Goal: Task Accomplishment & Management: Complete application form

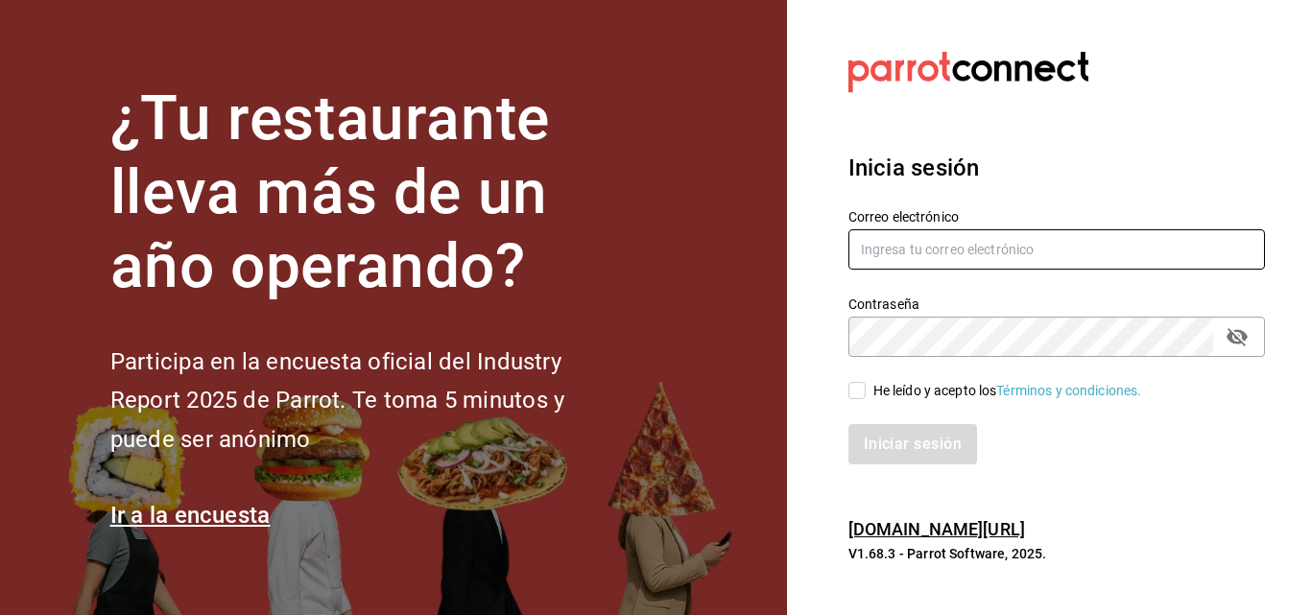
click at [946, 258] on input "text" at bounding box center [1056, 249] width 417 height 40
type input "-"
type input "J"
type input "[PERSON_NAME][EMAIL_ADDRESS][PERSON_NAME][DOMAIN_NAME]"
click at [1237, 338] on icon "passwordField" at bounding box center [1237, 337] width 21 height 18
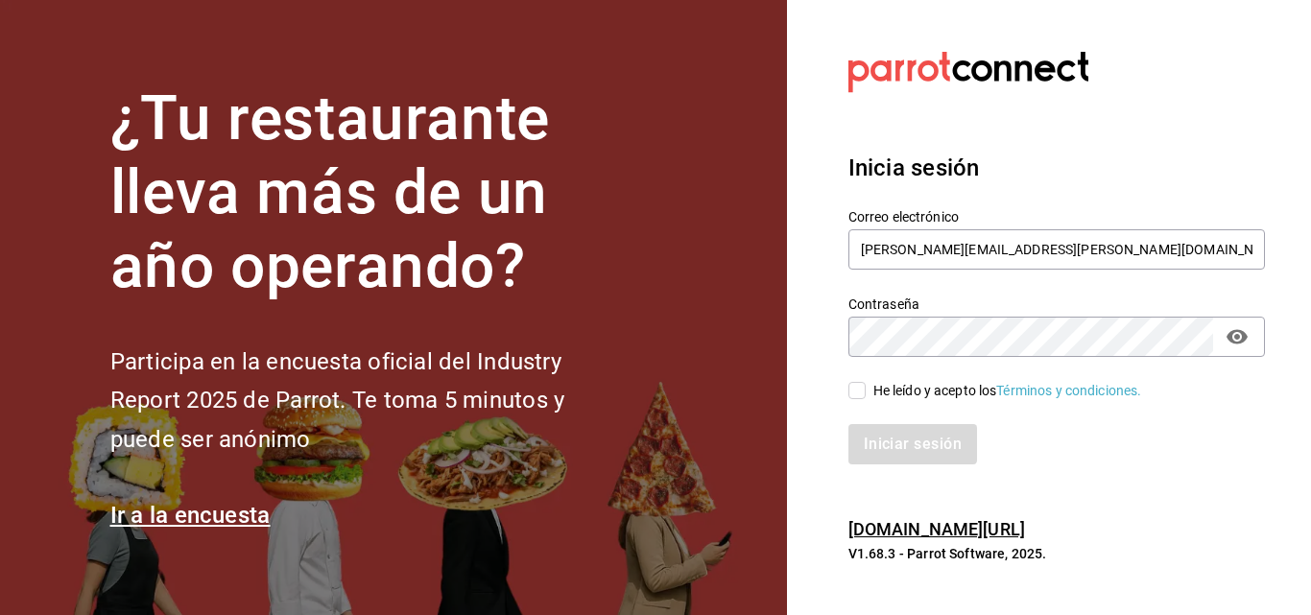
click at [857, 390] on input "He leído y acepto los Términos y condiciones." at bounding box center [856, 390] width 17 height 17
checkbox input "true"
click at [891, 442] on button "Iniciar sesión" at bounding box center [913, 444] width 131 height 40
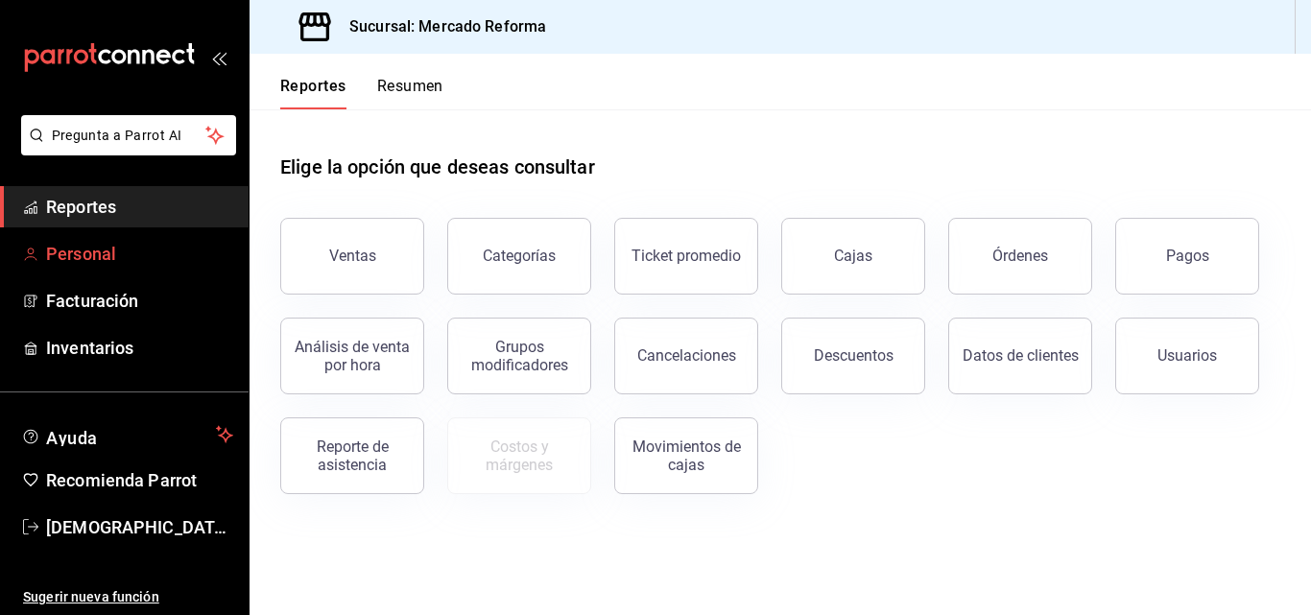
click at [120, 255] on span "Personal" at bounding box center [139, 254] width 187 height 26
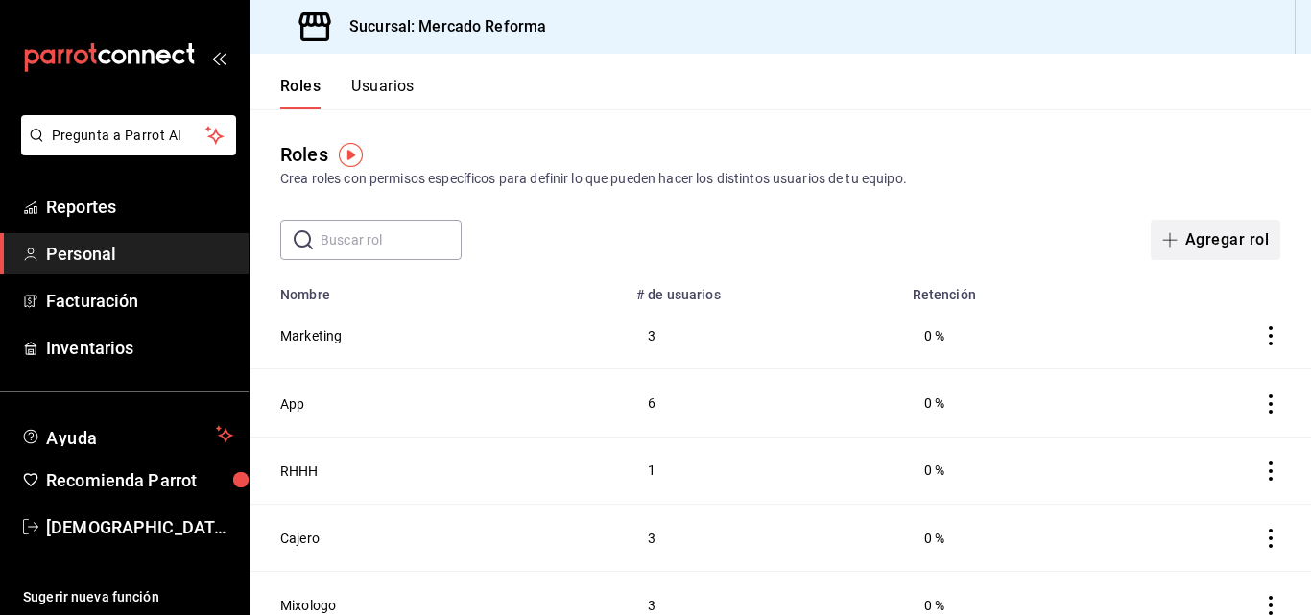
click at [1238, 245] on button "Agregar rol" at bounding box center [1216, 240] width 130 height 40
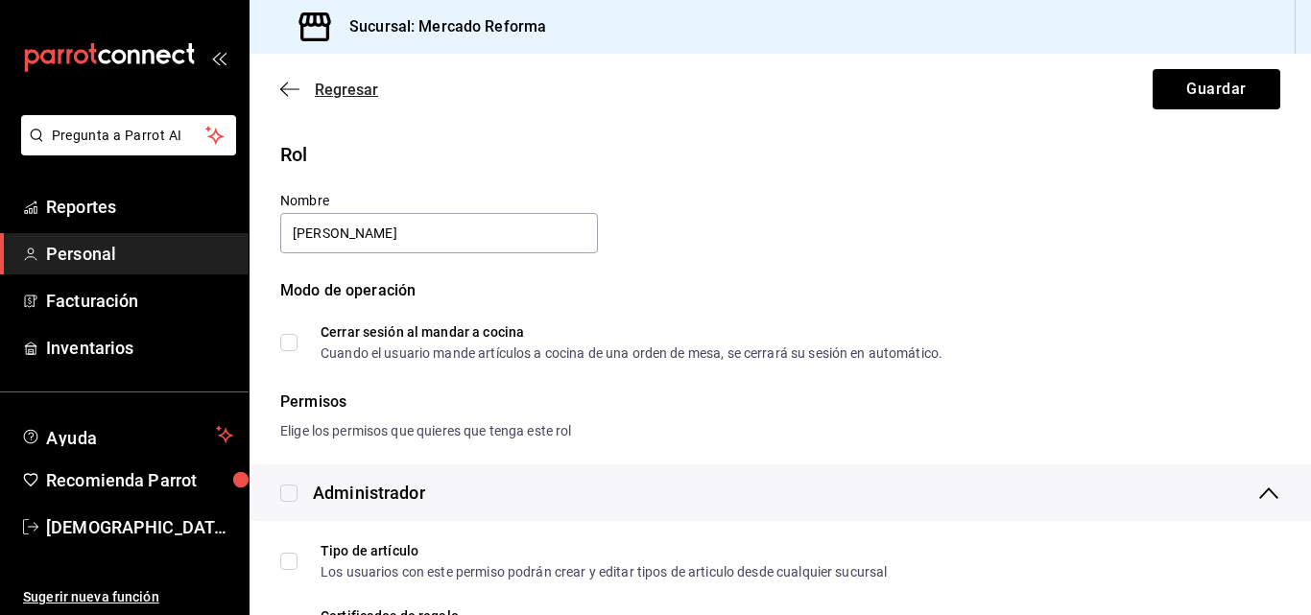
type input "[PERSON_NAME]"
click at [292, 96] on icon "button" at bounding box center [289, 89] width 19 height 17
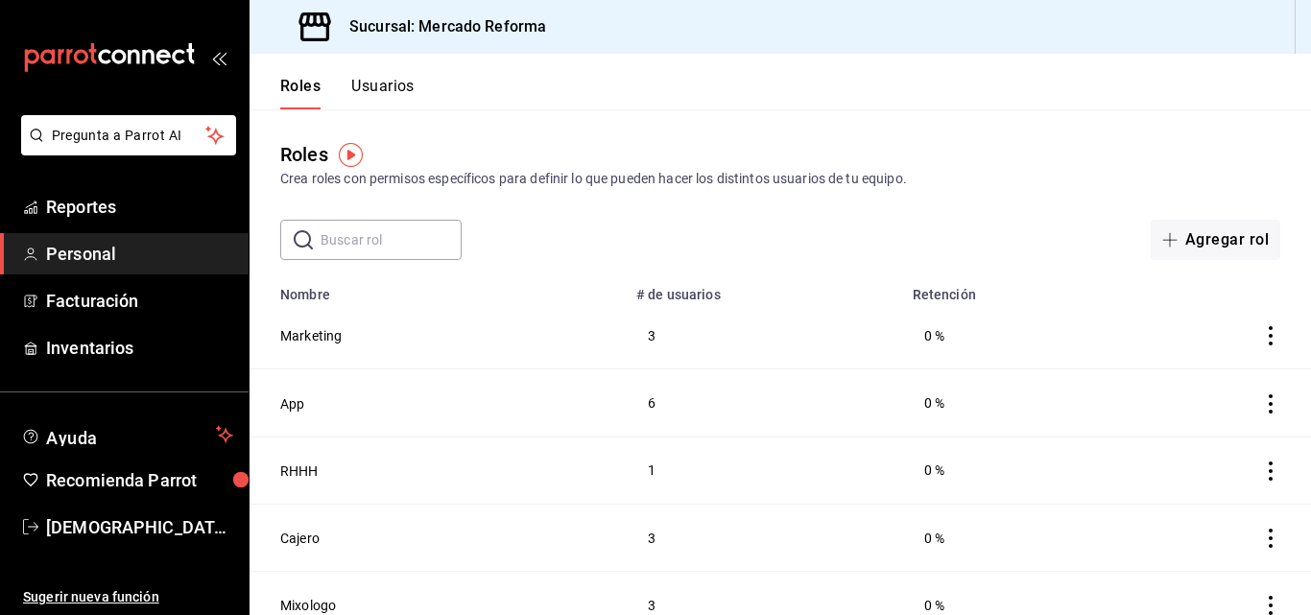
click at [97, 259] on span "Personal" at bounding box center [139, 254] width 187 height 26
click at [403, 85] on button "Usuarios" at bounding box center [382, 93] width 63 height 33
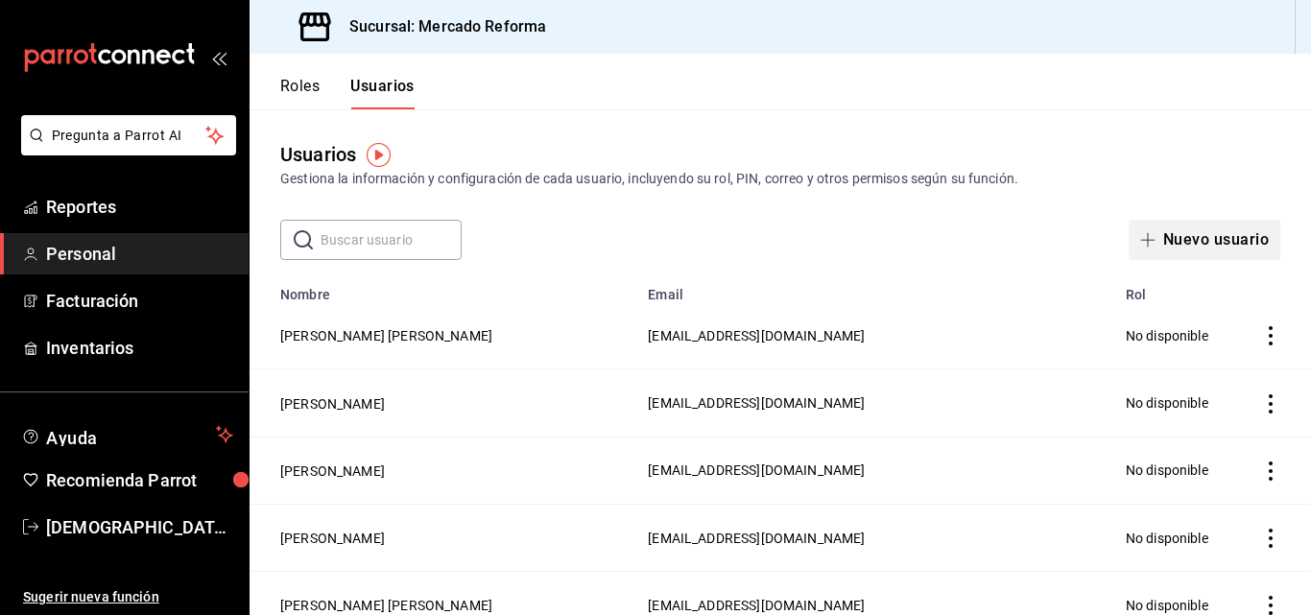
click at [1162, 241] on button "Nuevo usuario" at bounding box center [1205, 240] width 152 height 40
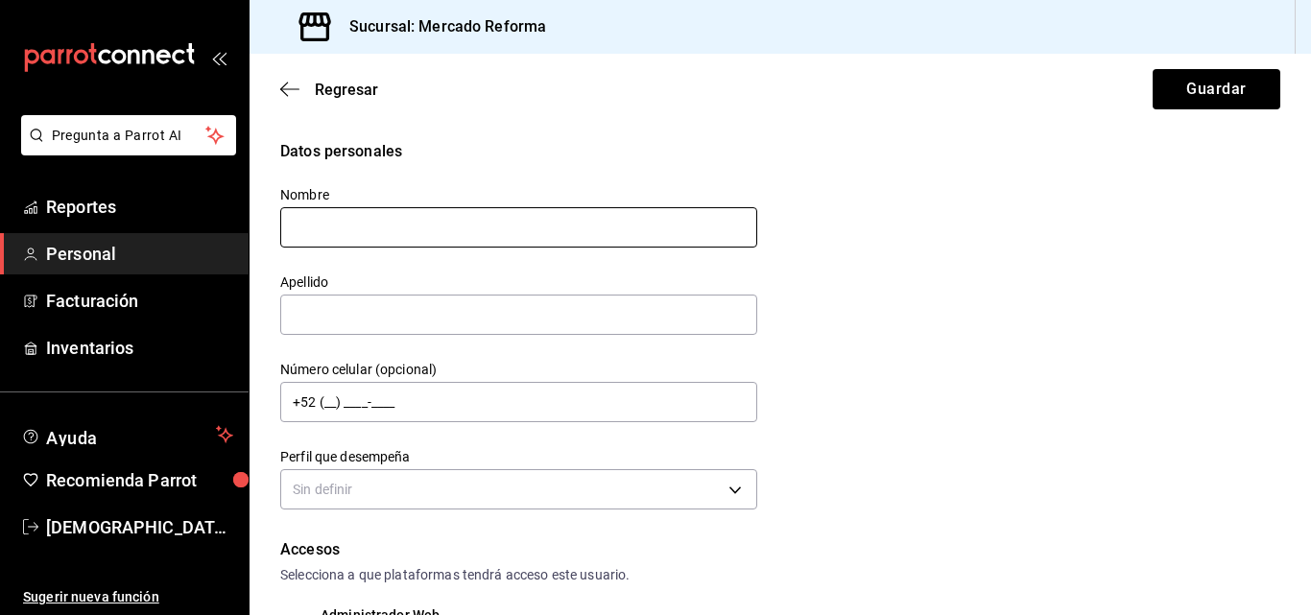
click at [349, 219] on input "text" at bounding box center [518, 227] width 477 height 40
type input "Betsua"
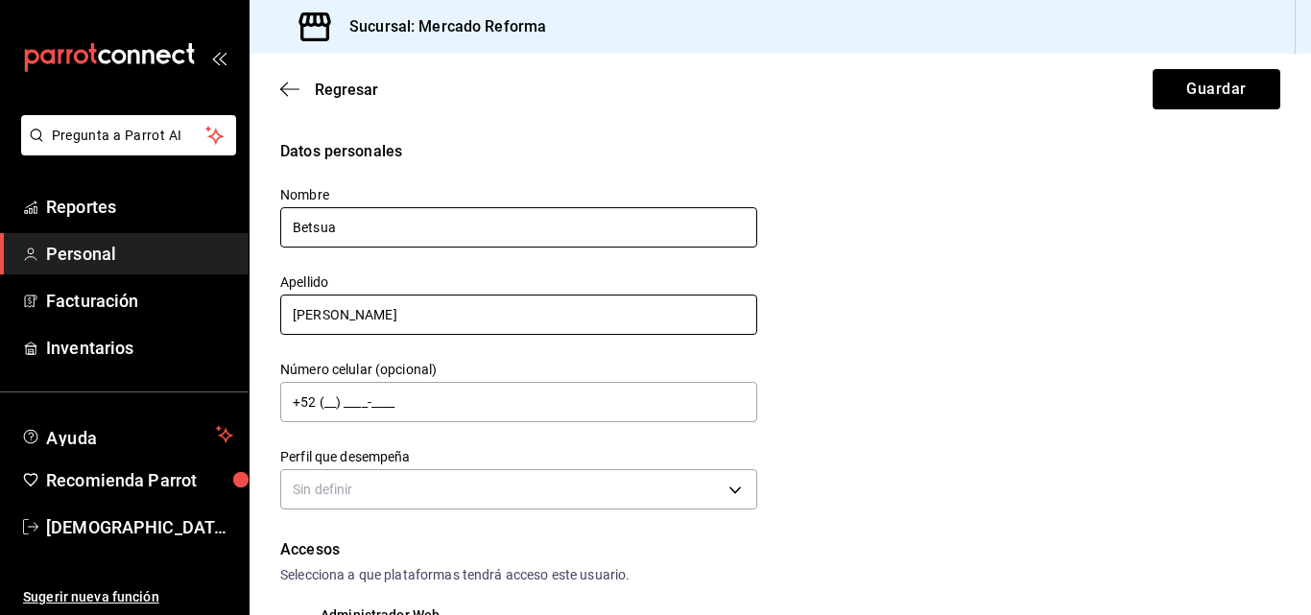
type input "[PERSON_NAME]"
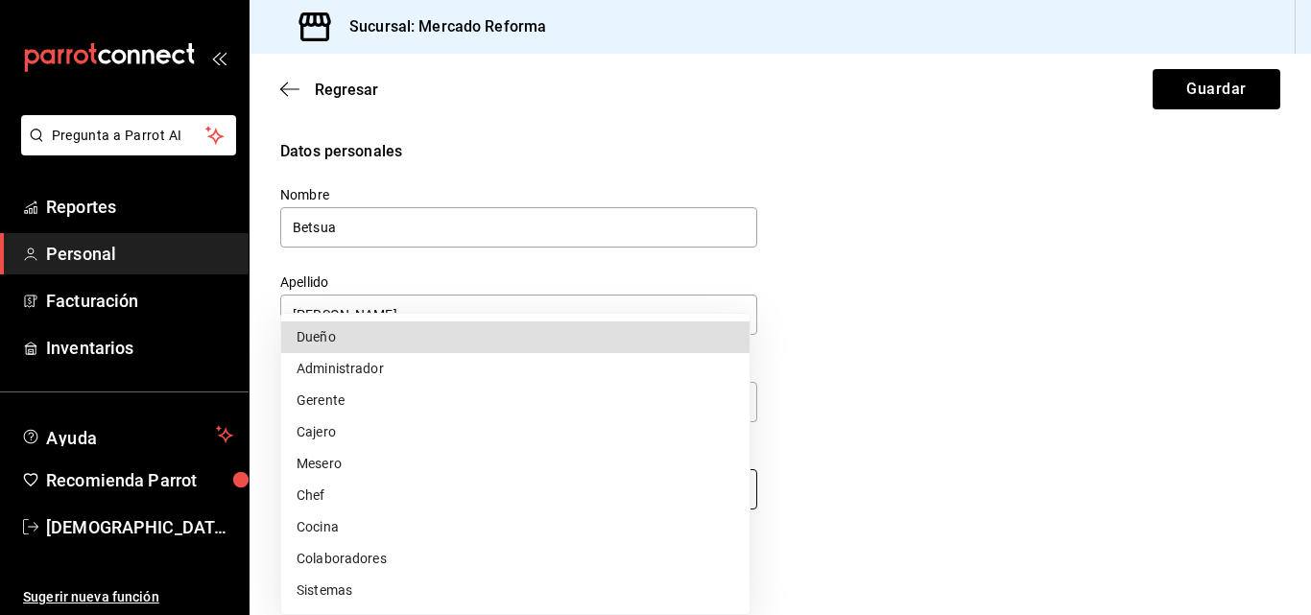
click at [741, 484] on body "Pregunta a Parrot AI Reportes Personal Facturación Inventarios Ayuda Recomienda…" at bounding box center [655, 307] width 1311 height 615
click at [343, 461] on li "Mesero" at bounding box center [515, 464] width 468 height 32
type input "WAITER"
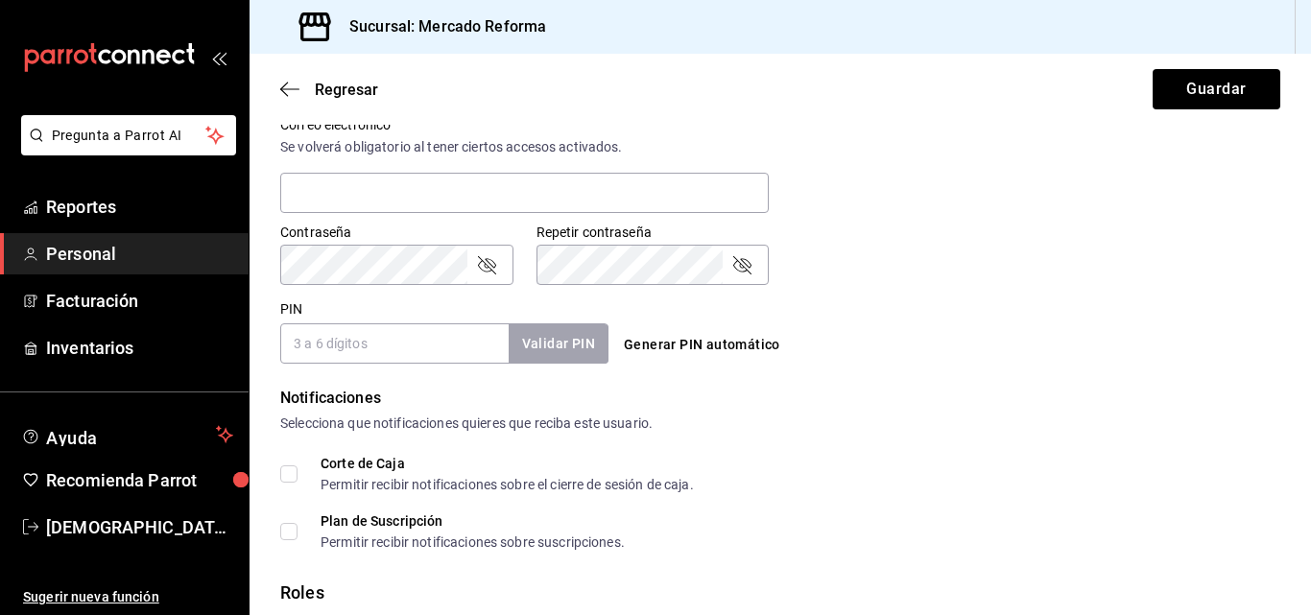
scroll to position [765, 0]
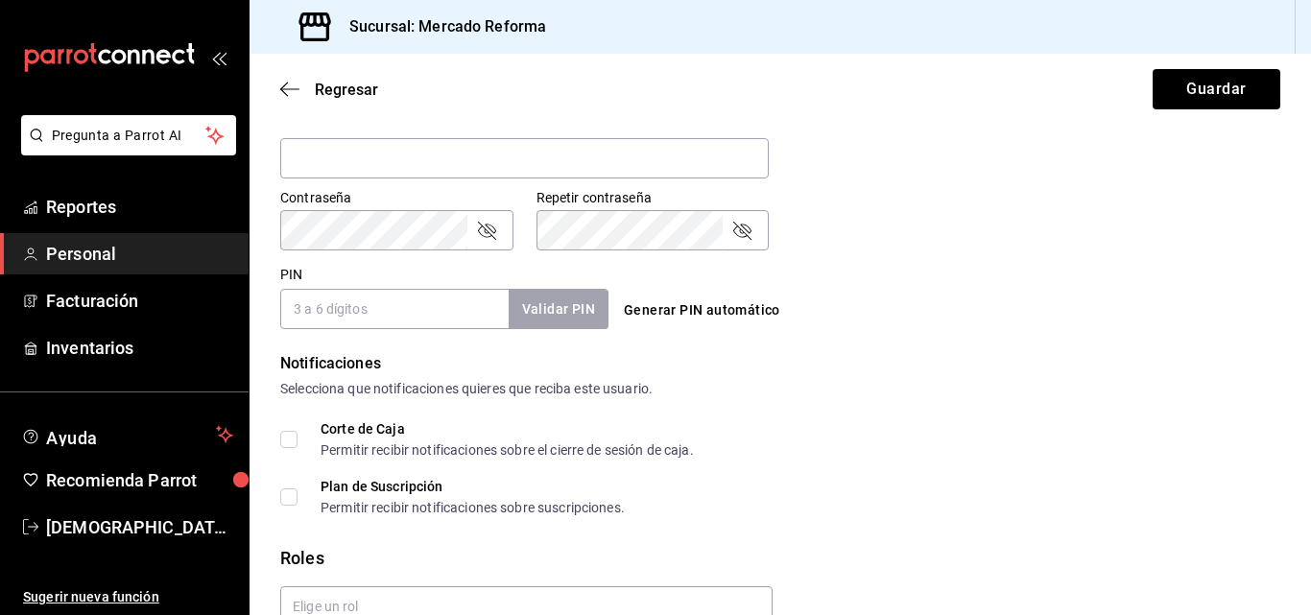
click at [404, 316] on input "PIN" at bounding box center [394, 309] width 228 height 40
drag, startPoint x: 871, startPoint y: 409, endPoint x: 611, endPoint y: 499, distance: 274.4
click at [868, 410] on div "Notificaciones Selecciona que notificaciones quieres que reciba este usuario. C…" at bounding box center [780, 433] width 1000 height 162
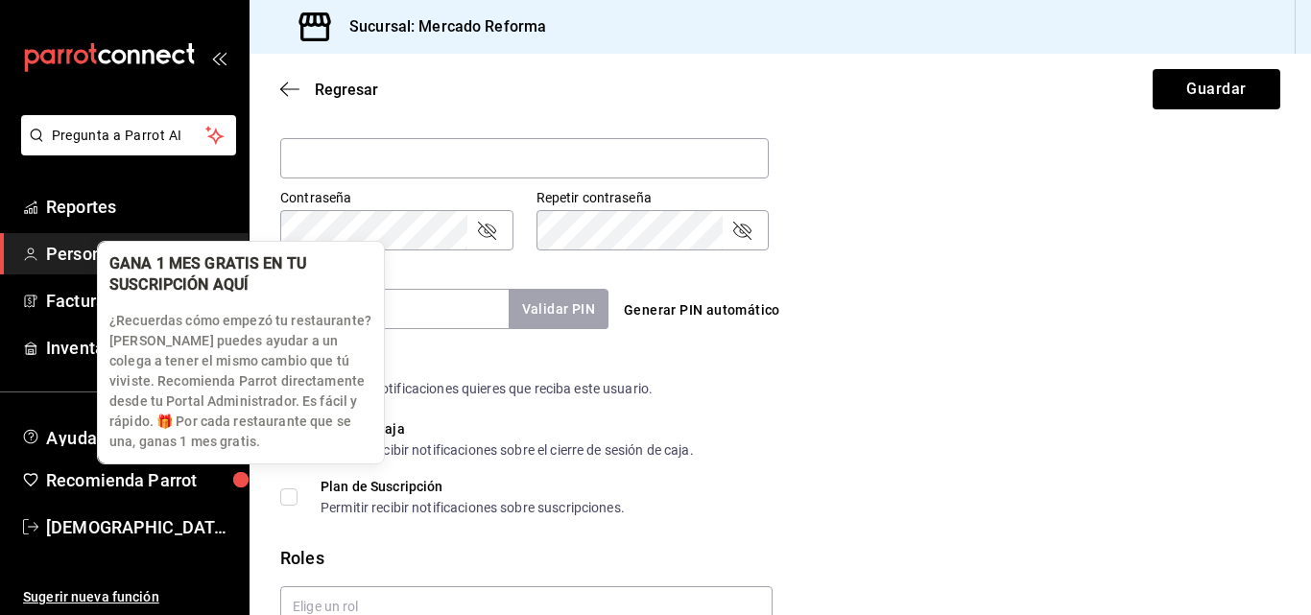
scroll to position [861, 0]
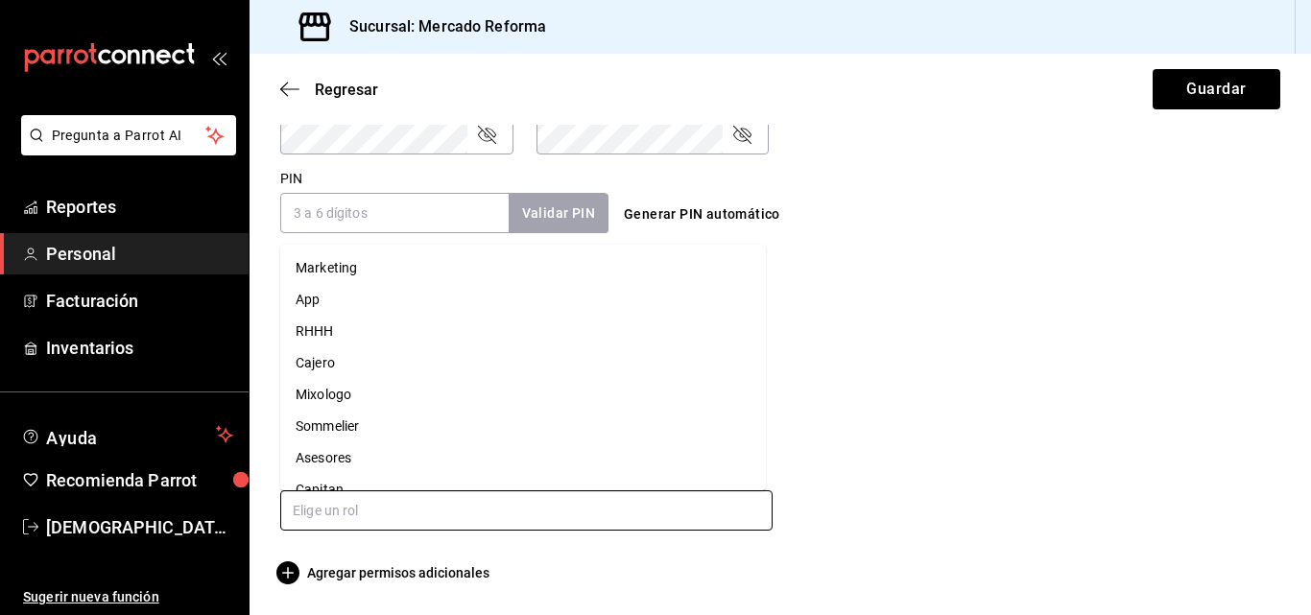
click at [373, 504] on input "text" at bounding box center [526, 510] width 492 height 40
click at [356, 462] on li "Asesores" at bounding box center [523, 458] width 486 height 32
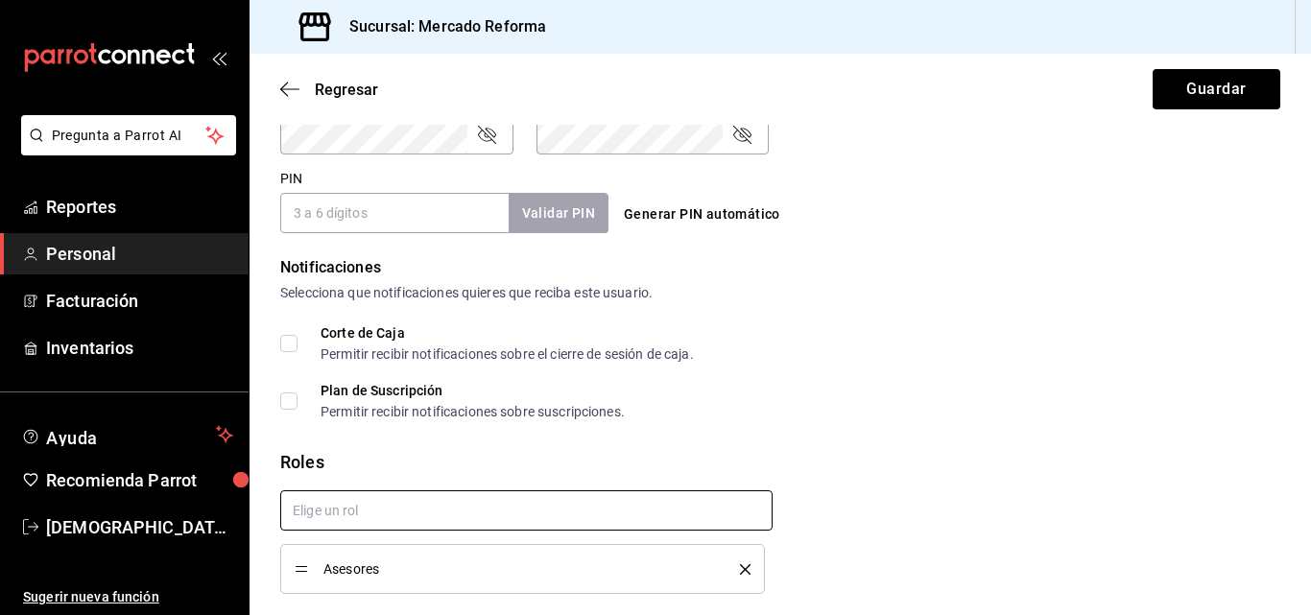
checkbox input "true"
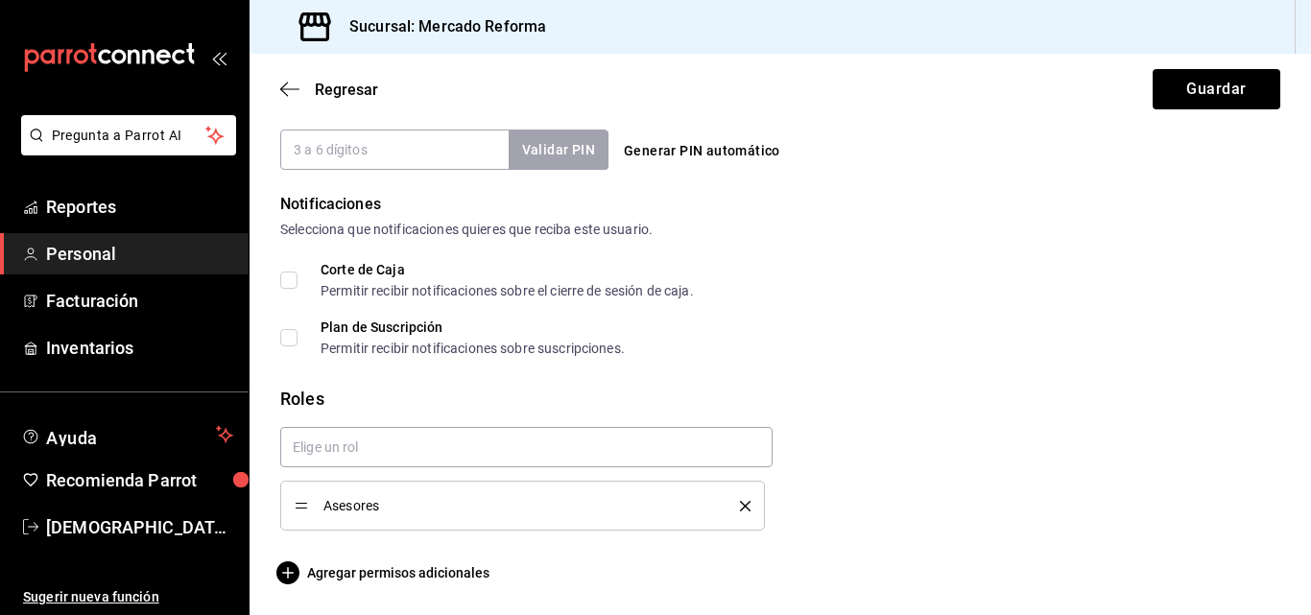
drag, startPoint x: 946, startPoint y: 387, endPoint x: 830, endPoint y: 447, distance: 130.9
click at [913, 413] on div "Roles Asesores" at bounding box center [780, 458] width 1000 height 145
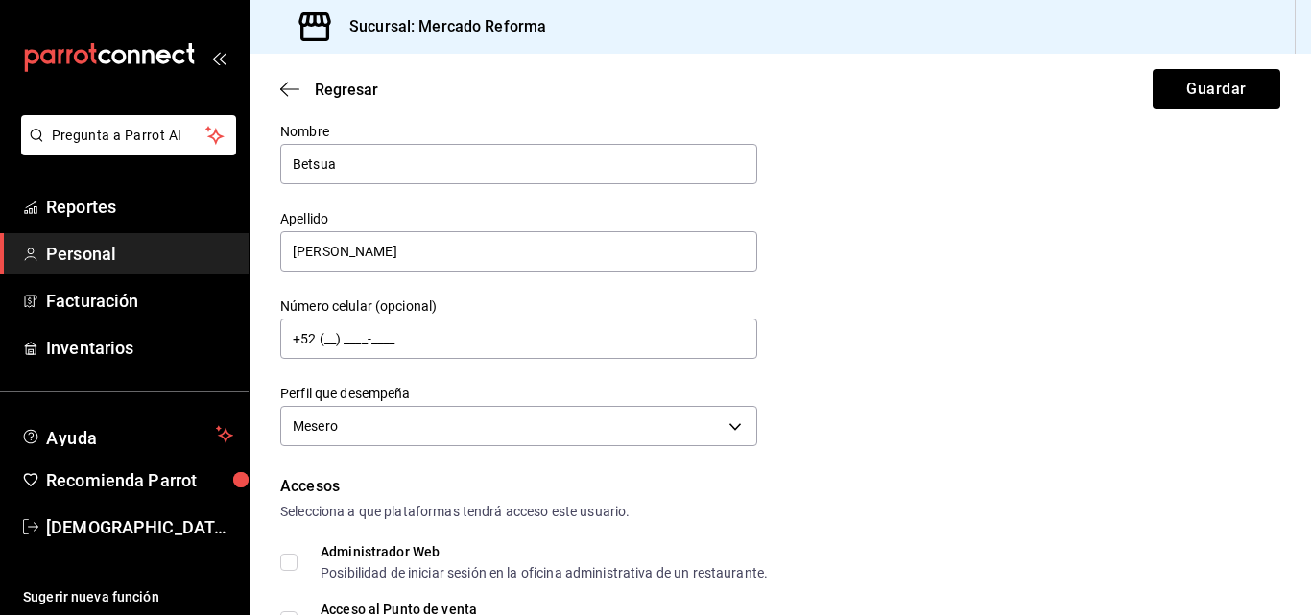
scroll to position [0, 0]
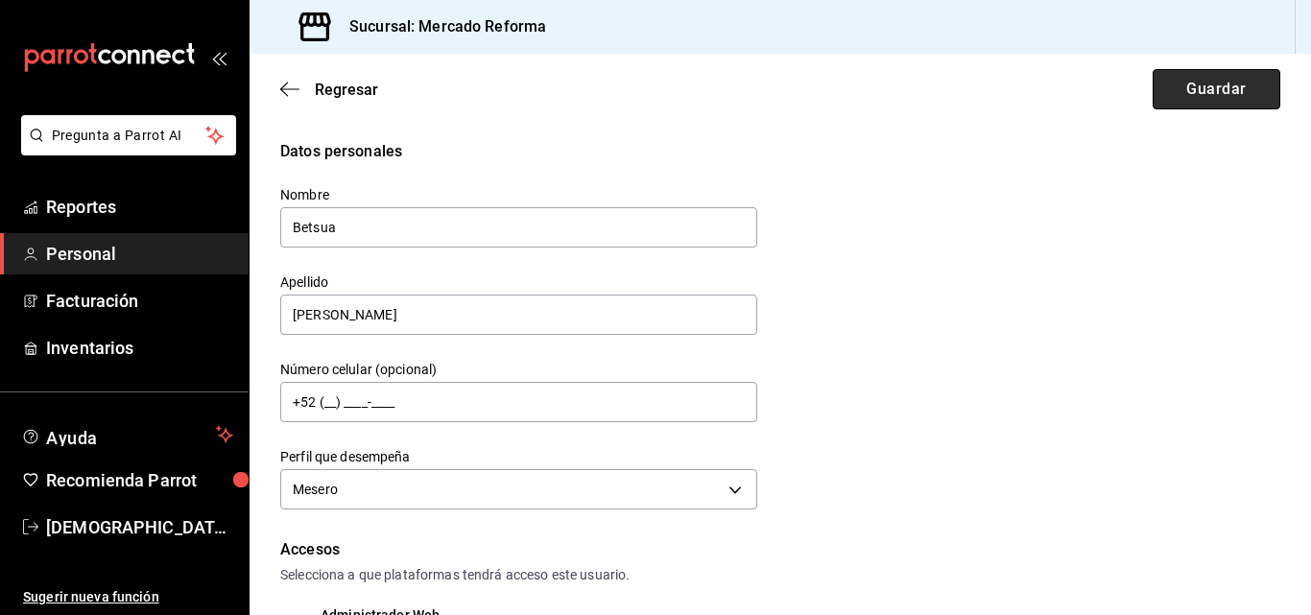
click at [1218, 85] on button "Guardar" at bounding box center [1217, 89] width 128 height 40
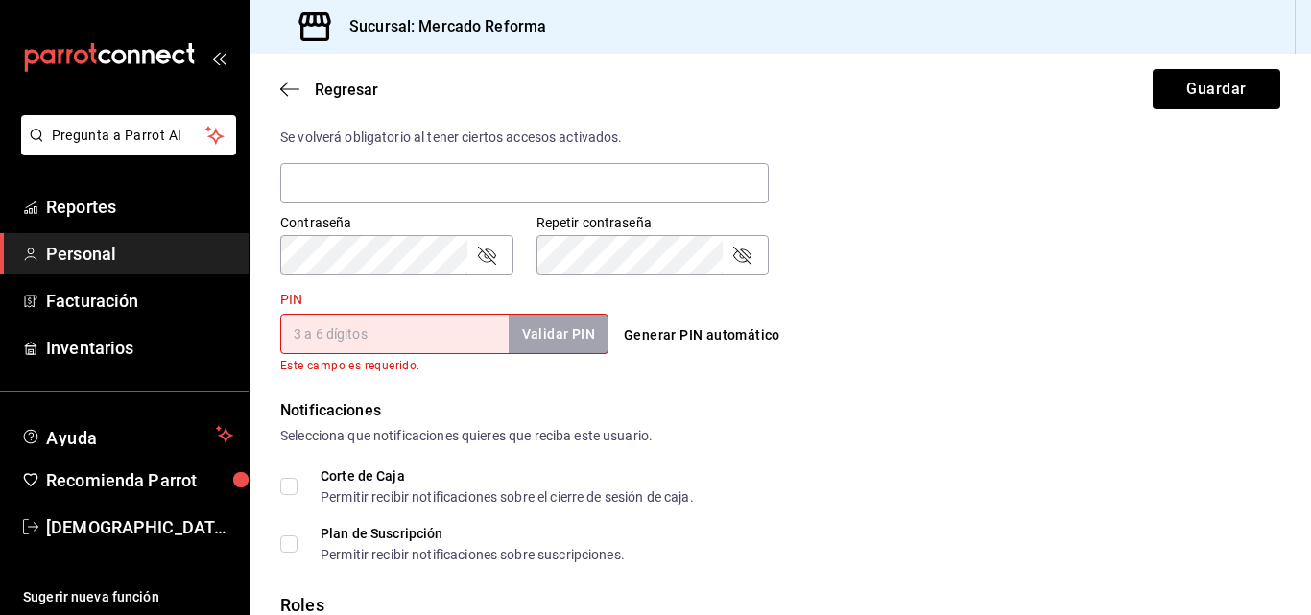
click at [695, 338] on button "Generar PIN automático" at bounding box center [702, 336] width 172 height 36
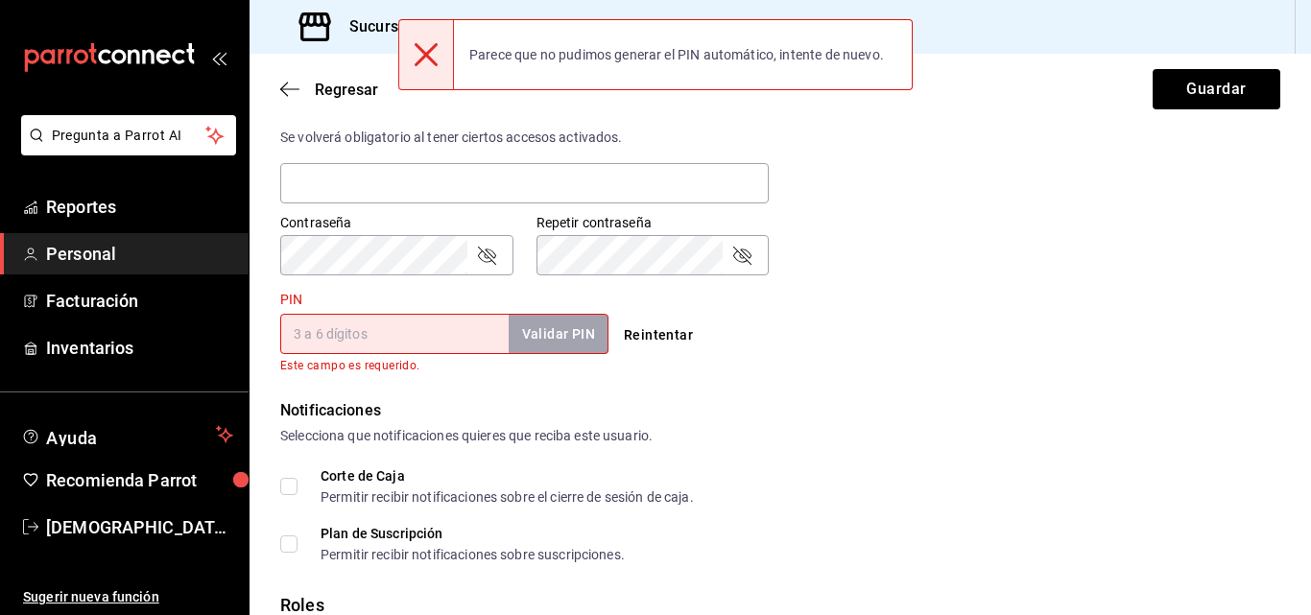
click at [637, 334] on button "Reintentar" at bounding box center [658, 336] width 84 height 36
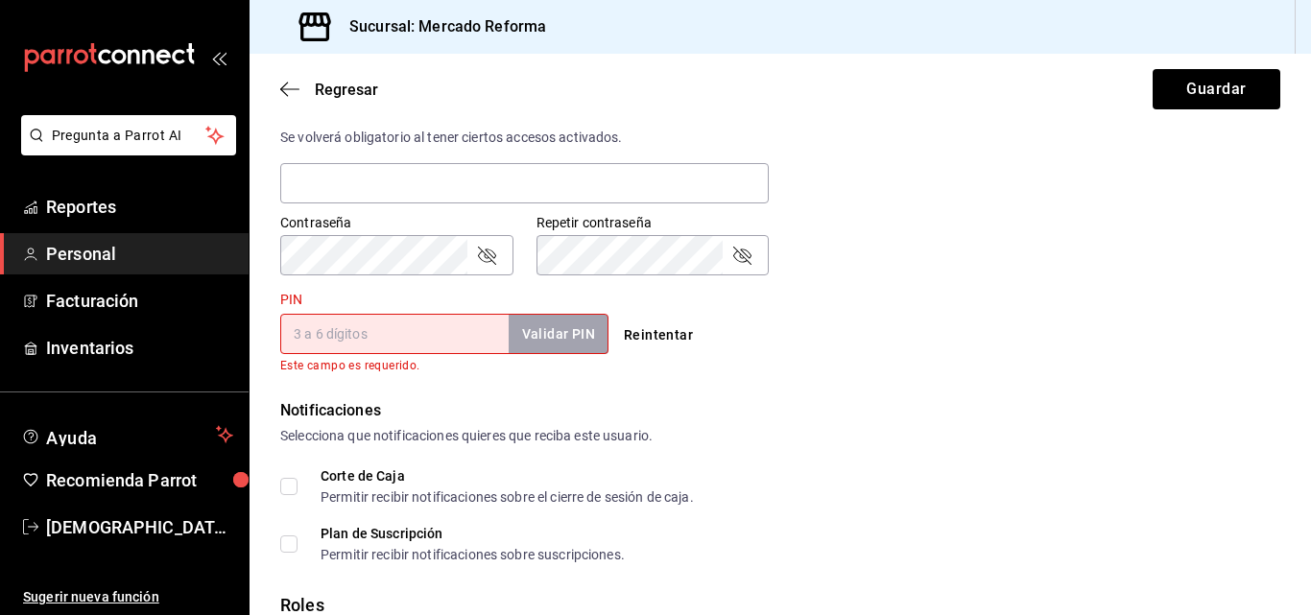
click at [662, 339] on button "Reintentar" at bounding box center [658, 336] width 84 height 36
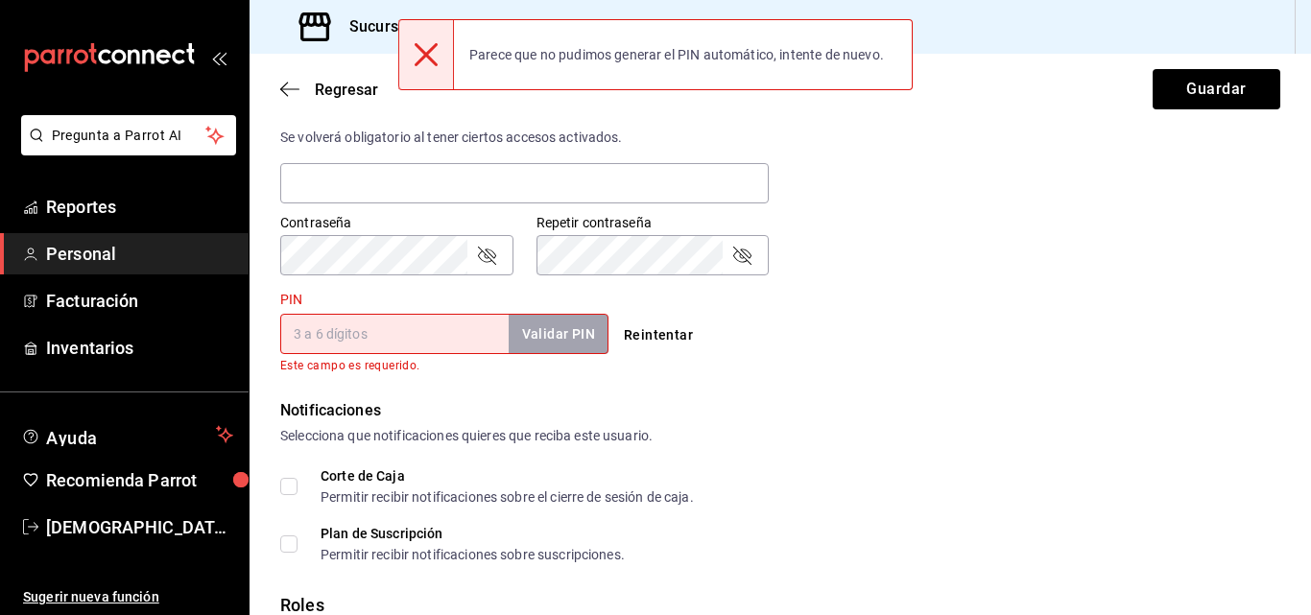
click at [403, 352] on input "PIN" at bounding box center [394, 334] width 228 height 40
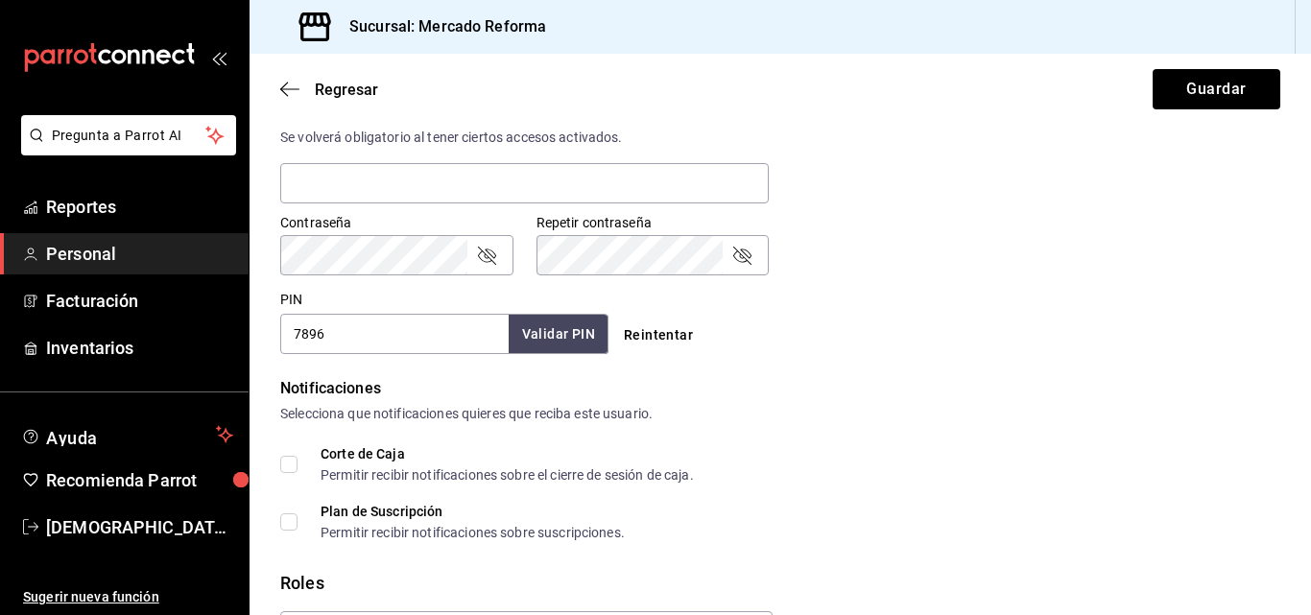
type input "7896"
click at [576, 337] on button "Validar PIN" at bounding box center [558, 334] width 102 height 41
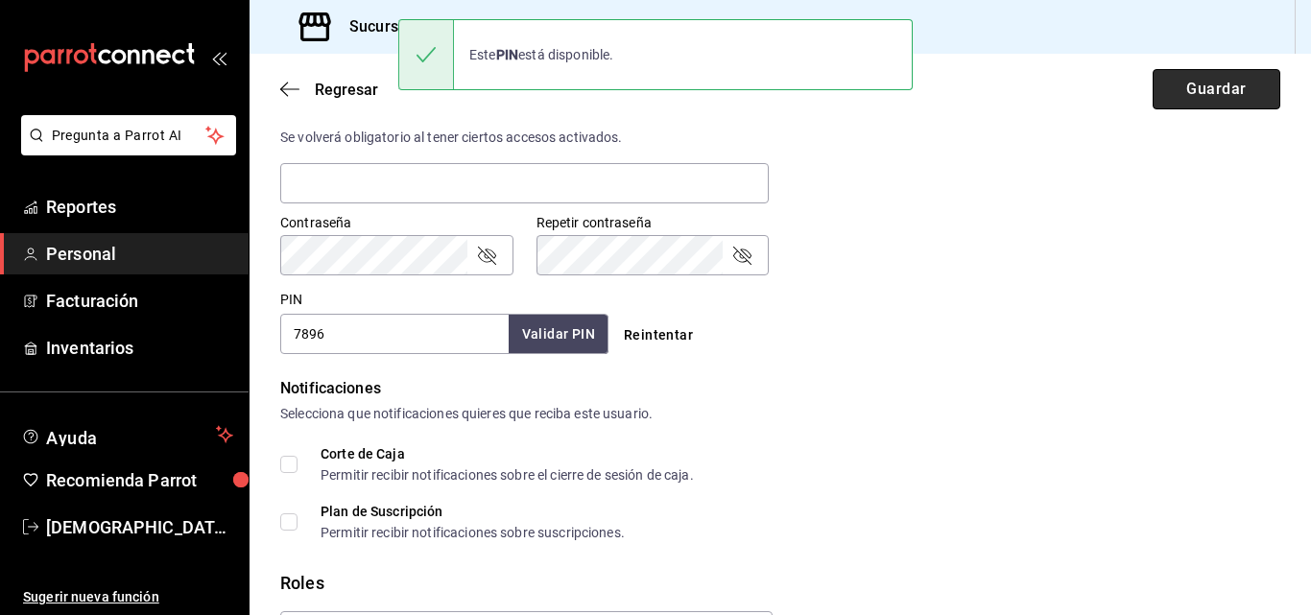
click at [1210, 99] on button "Guardar" at bounding box center [1217, 89] width 128 height 40
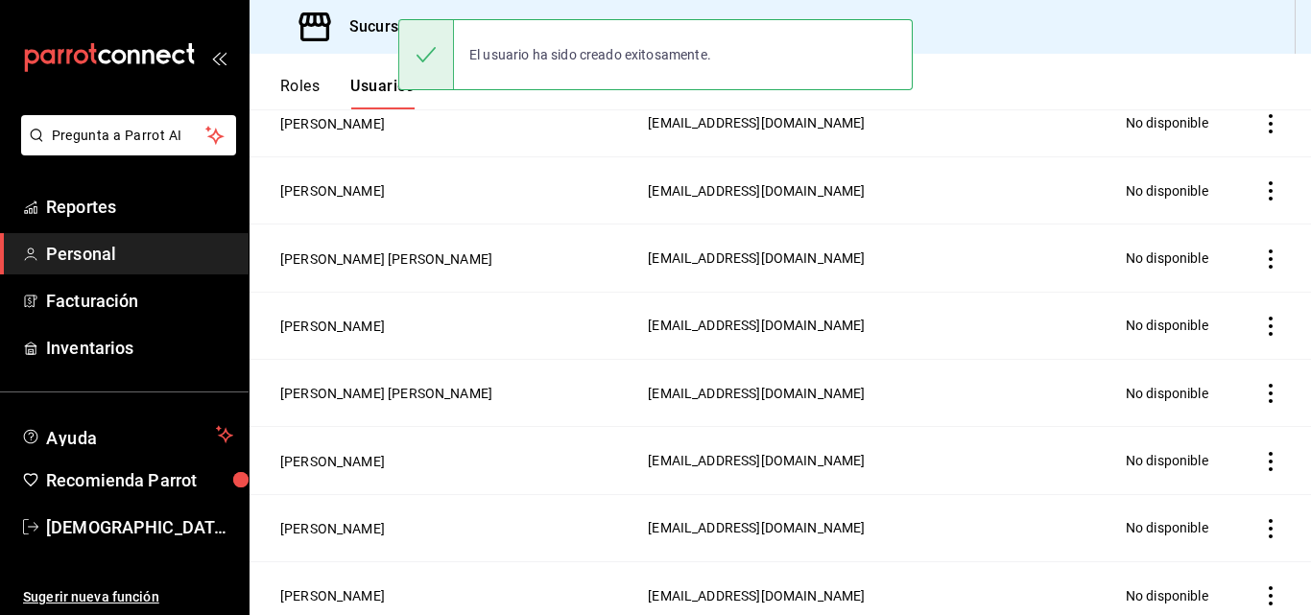
scroll to position [615, 0]
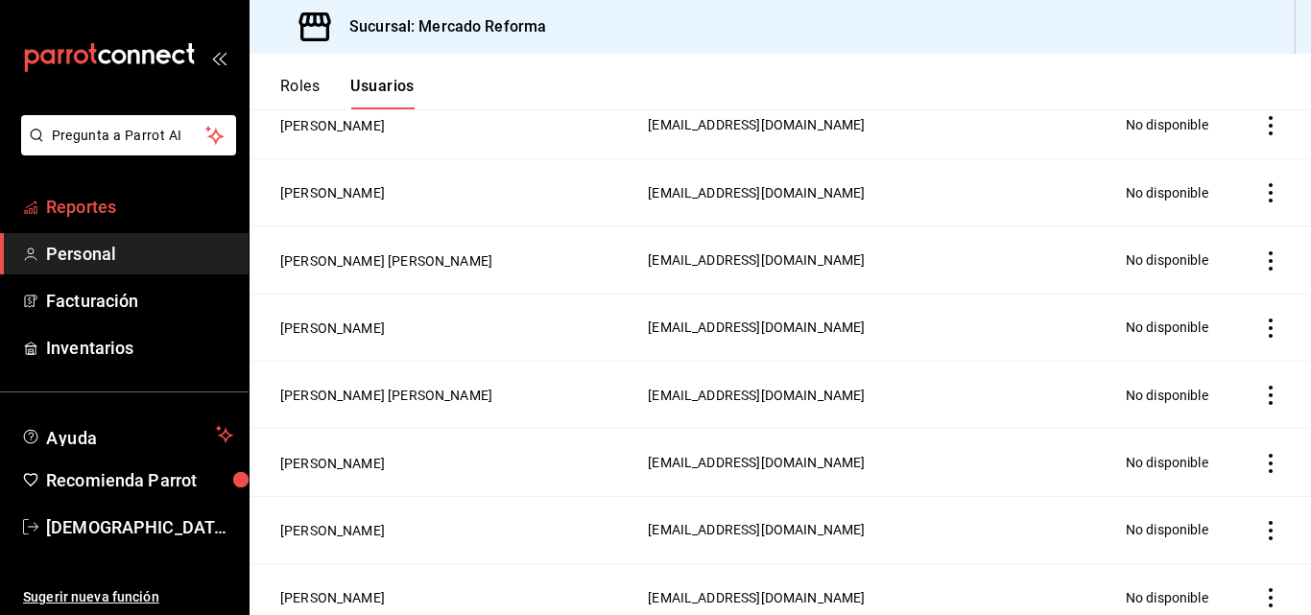
click at [102, 217] on span "Reportes" at bounding box center [139, 207] width 187 height 26
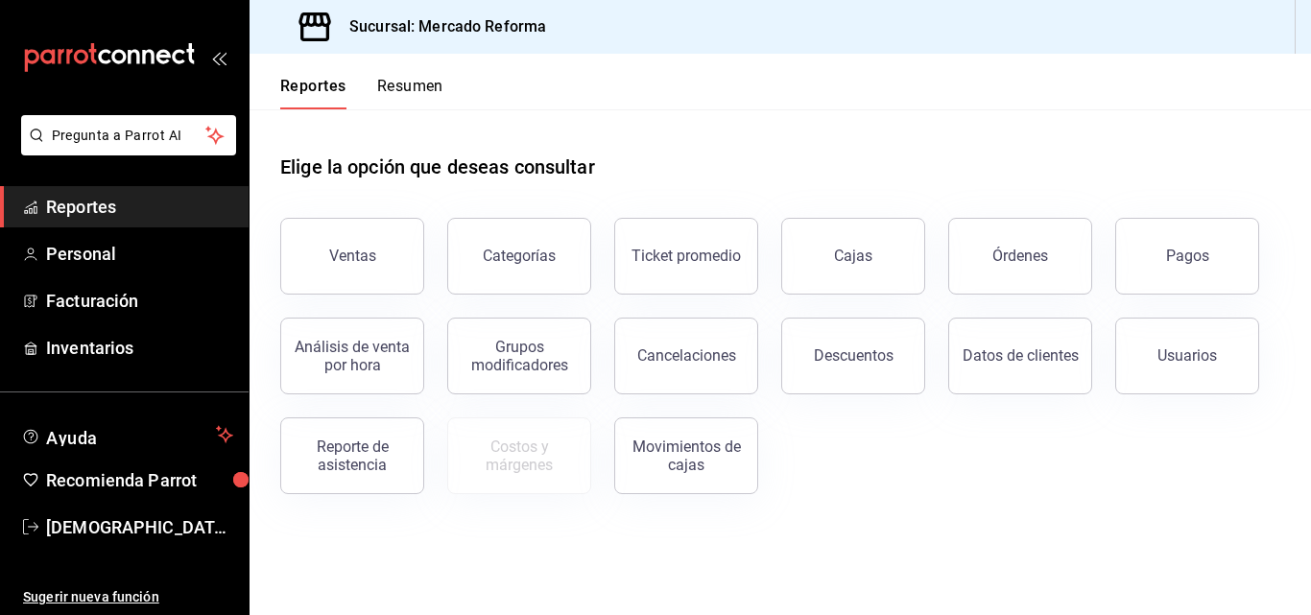
click at [103, 193] on link "Reportes" at bounding box center [124, 206] width 249 height 41
click at [69, 213] on span "Reportes" at bounding box center [139, 207] width 187 height 26
